Goal: Task Accomplishment & Management: Manage account settings

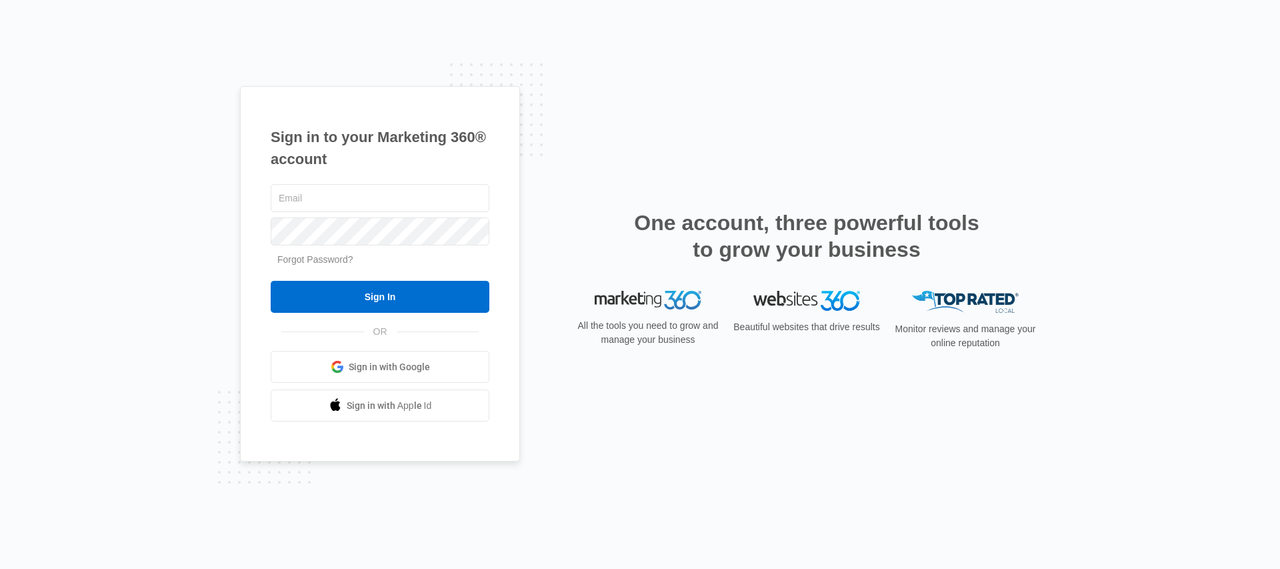
click at [320, 261] on link "Forgot Password?" at bounding box center [315, 259] width 76 height 11
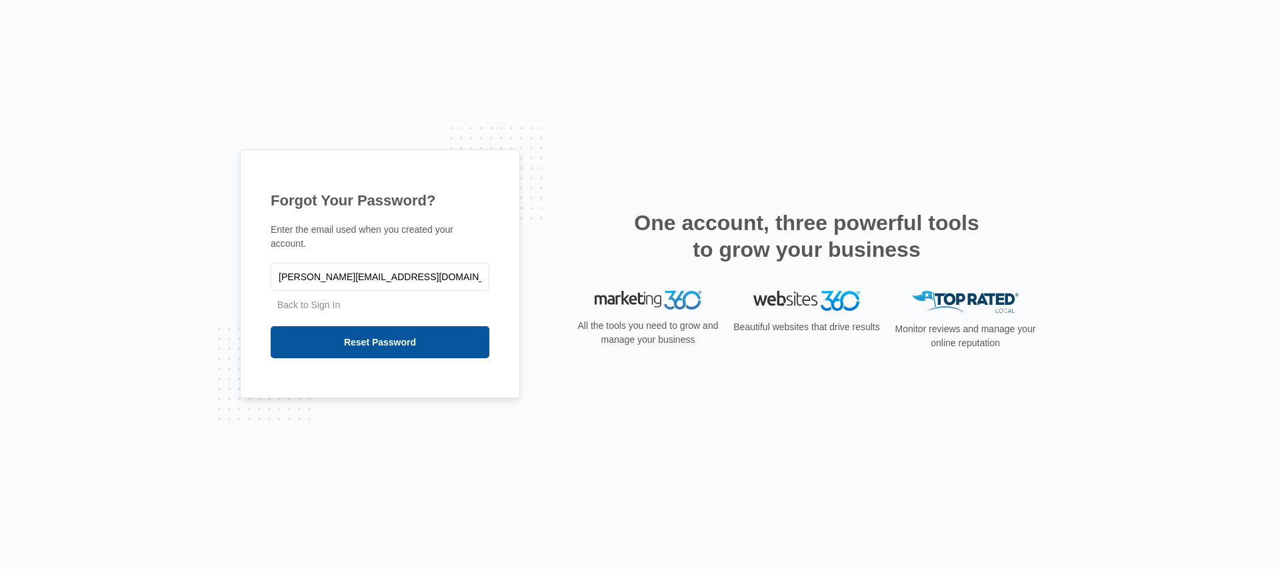
type input "[PERSON_NAME][EMAIL_ADDRESS][DOMAIN_NAME]"
click at [338, 339] on input "Reset Password" at bounding box center [380, 342] width 219 height 32
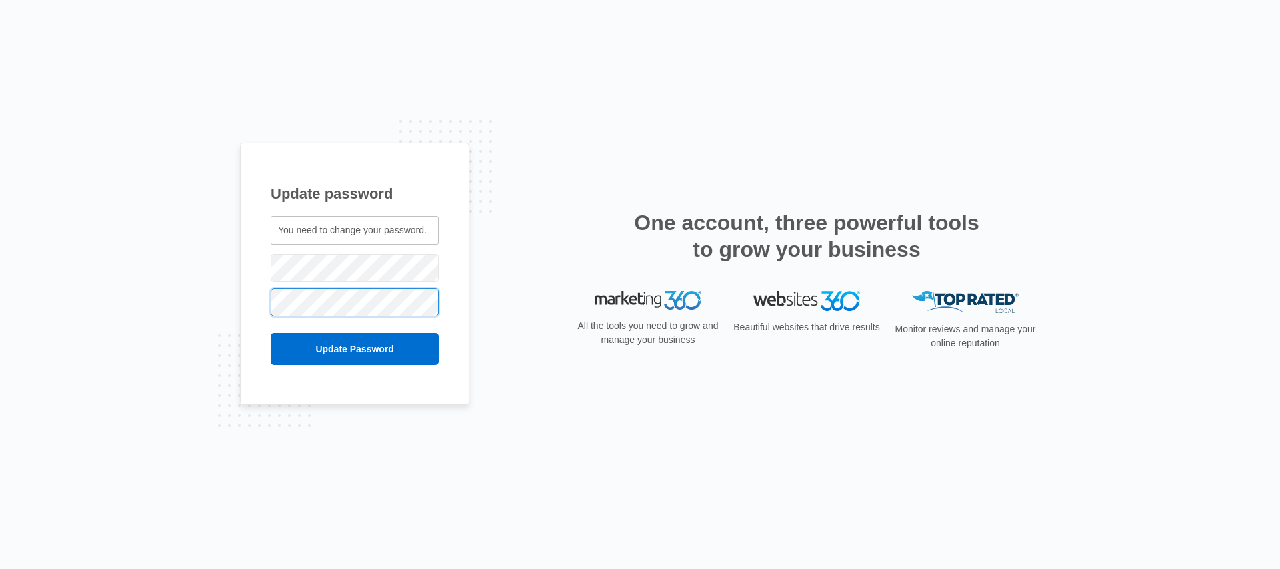
click at [271, 333] on input "Update Password" at bounding box center [355, 349] width 168 height 32
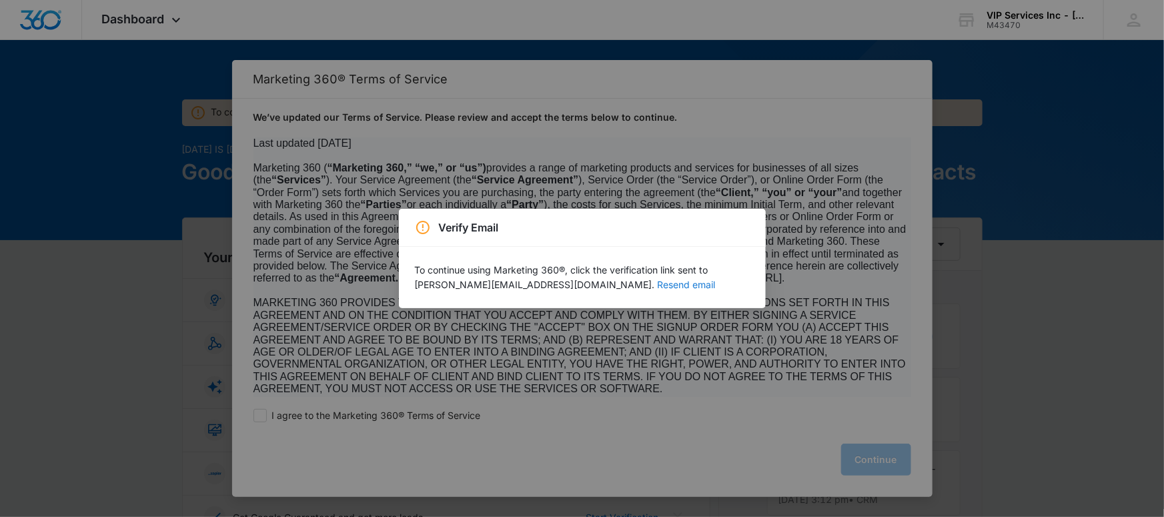
click at [658, 289] on button "Resend email" at bounding box center [687, 284] width 58 height 9
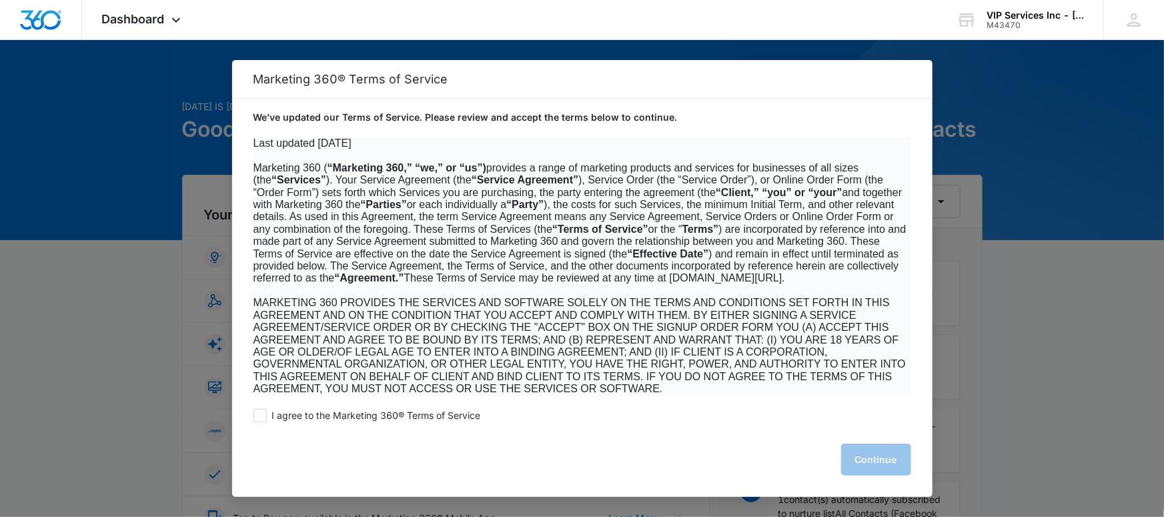
click at [397, 408] on div "I agree to the Marketing 360® Terms of Service Continue" at bounding box center [582, 447] width 700 height 100
click at [415, 419] on span "I agree to the Marketing 360® Terms of Service" at bounding box center [376, 415] width 209 height 13
click at [267, 419] on input "I agree to the Marketing 360® Terms of Service" at bounding box center [259, 415] width 13 height 13
checkbox input "true"
click at [876, 469] on button "Continue" at bounding box center [876, 459] width 70 height 32
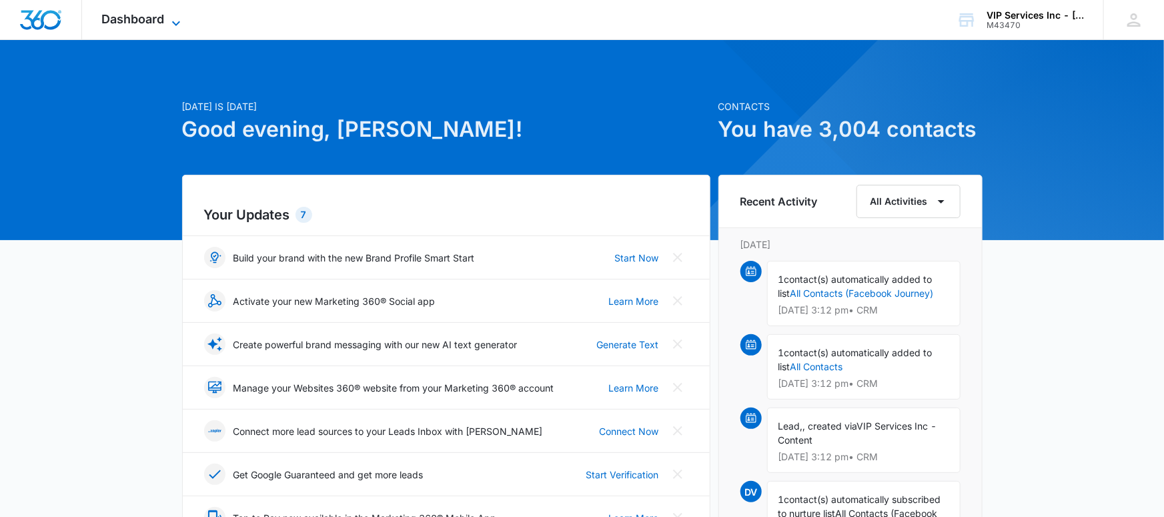
click at [175, 17] on icon at bounding box center [176, 23] width 16 height 16
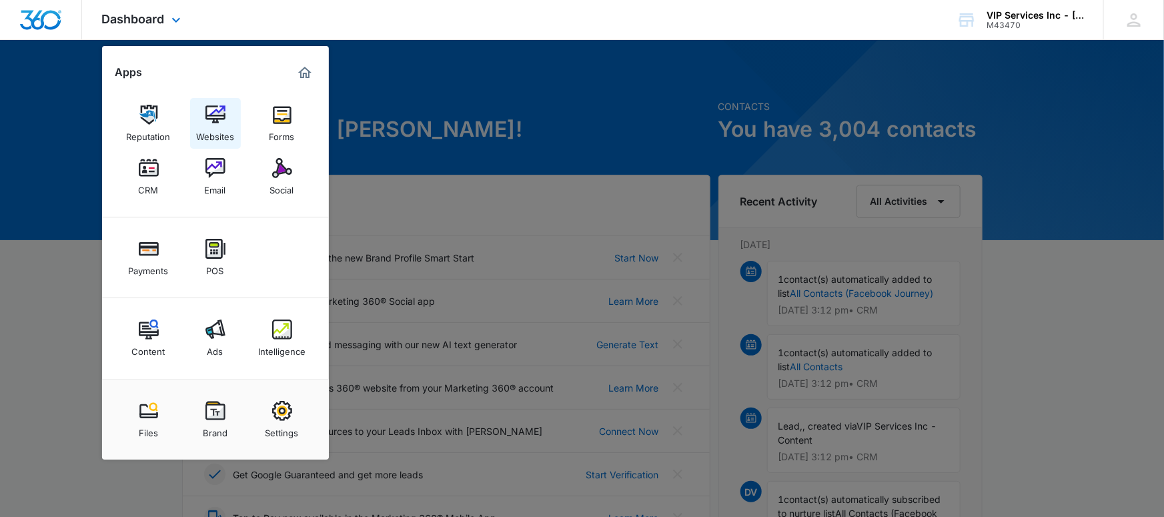
click at [218, 114] on img at bounding box center [215, 115] width 20 height 20
